Goal: Download file/media

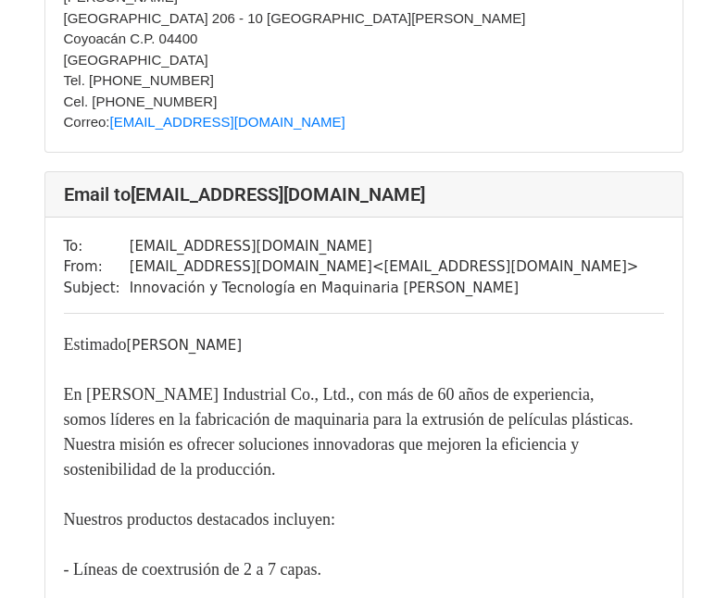
scroll to position [7313, 0]
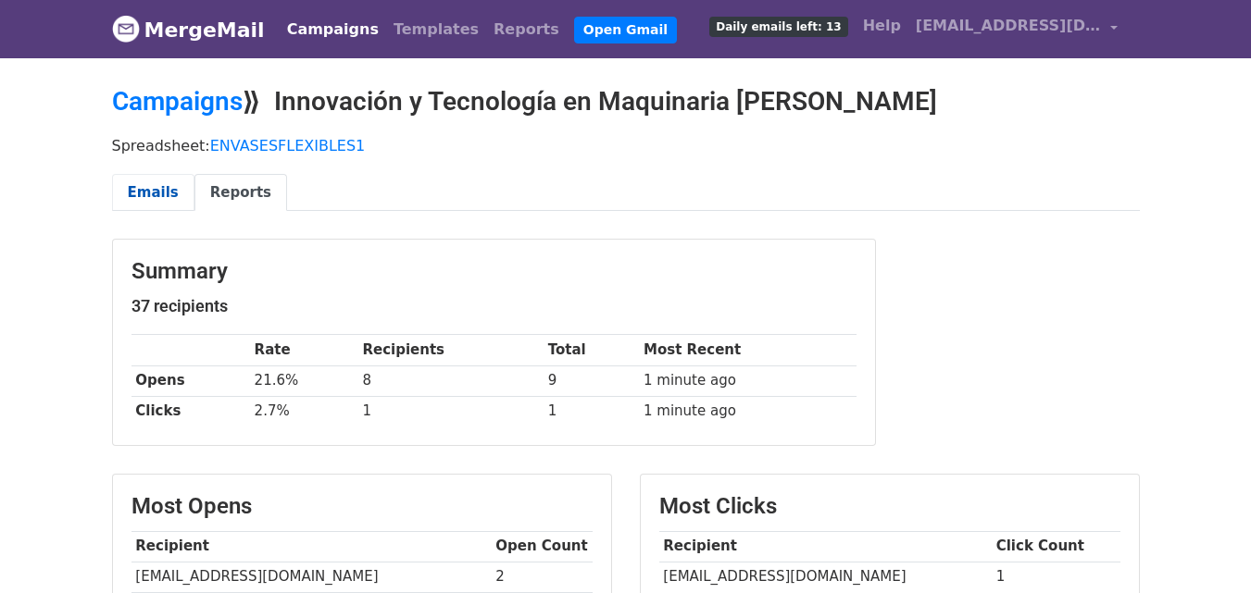
click at [159, 186] on link "Emails" at bounding box center [153, 193] width 82 height 38
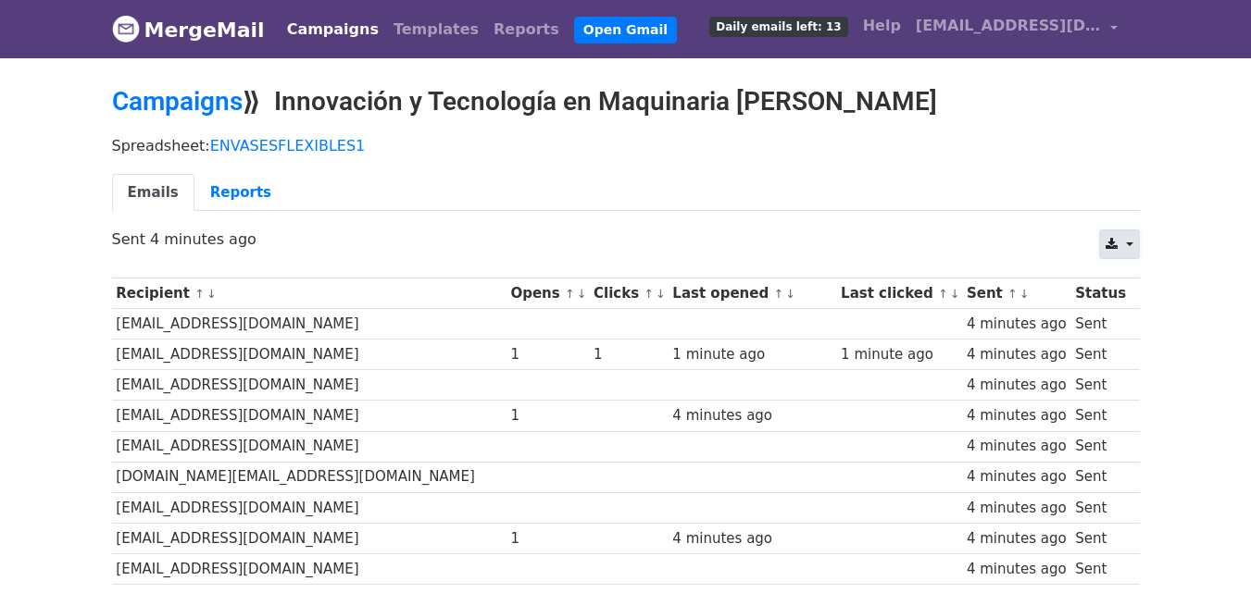
click at [1127, 245] on link at bounding box center [1119, 245] width 40 height 30
click at [1136, 306] on link "Excel" at bounding box center [1141, 317] width 83 height 30
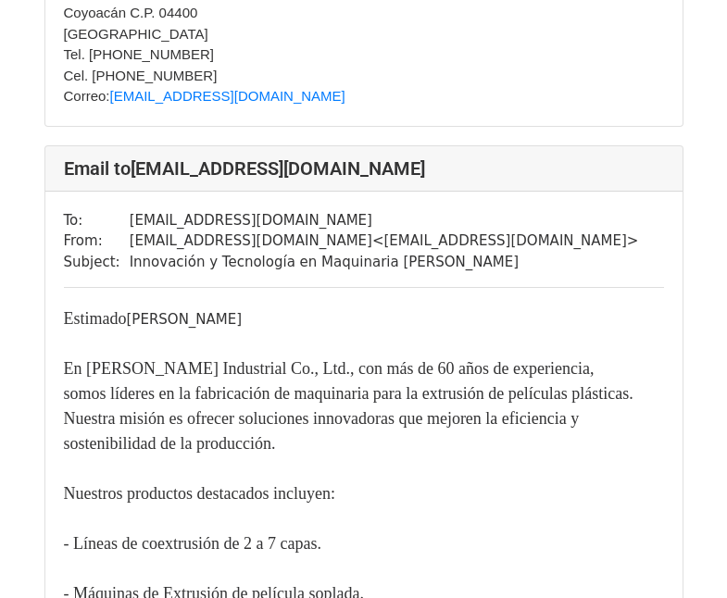
scroll to position [2129, 0]
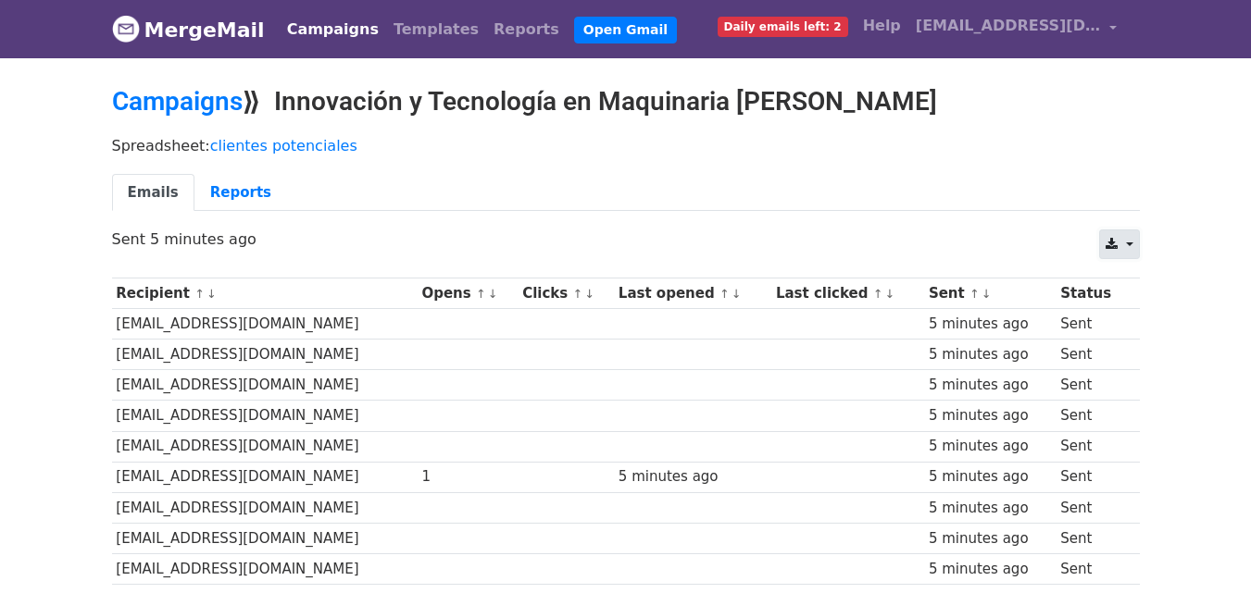
click at [1124, 243] on link at bounding box center [1119, 245] width 40 height 30
click at [1135, 308] on link "Excel" at bounding box center [1141, 317] width 83 height 30
